Goal: Go to known website: Access a specific website the user already knows

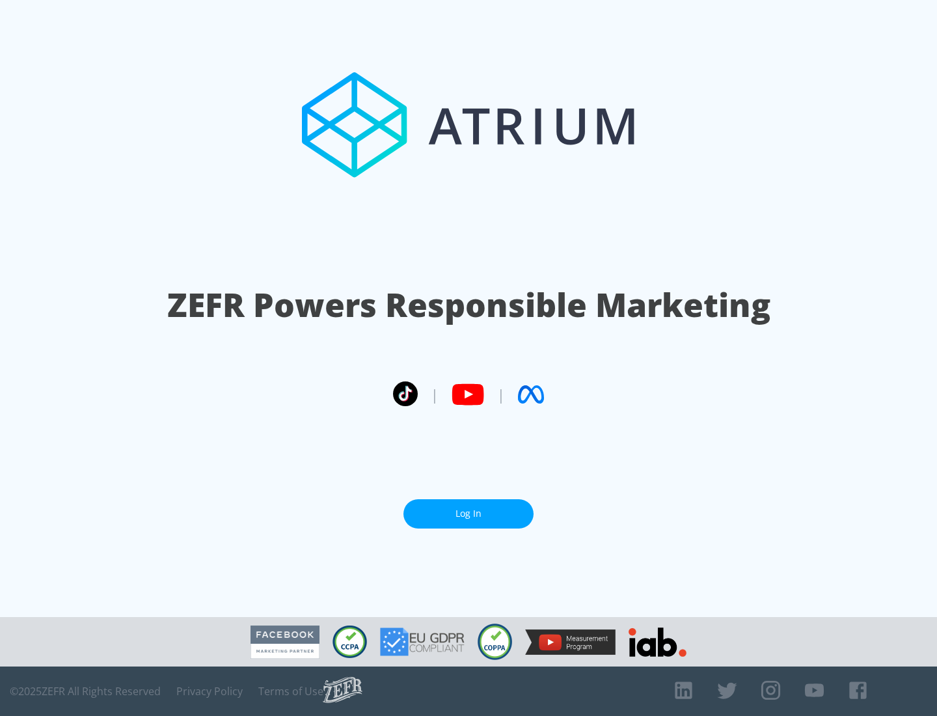
click at [469, 513] on link "Log In" at bounding box center [468, 513] width 130 height 29
